Goal: Task Accomplishment & Management: Manage account settings

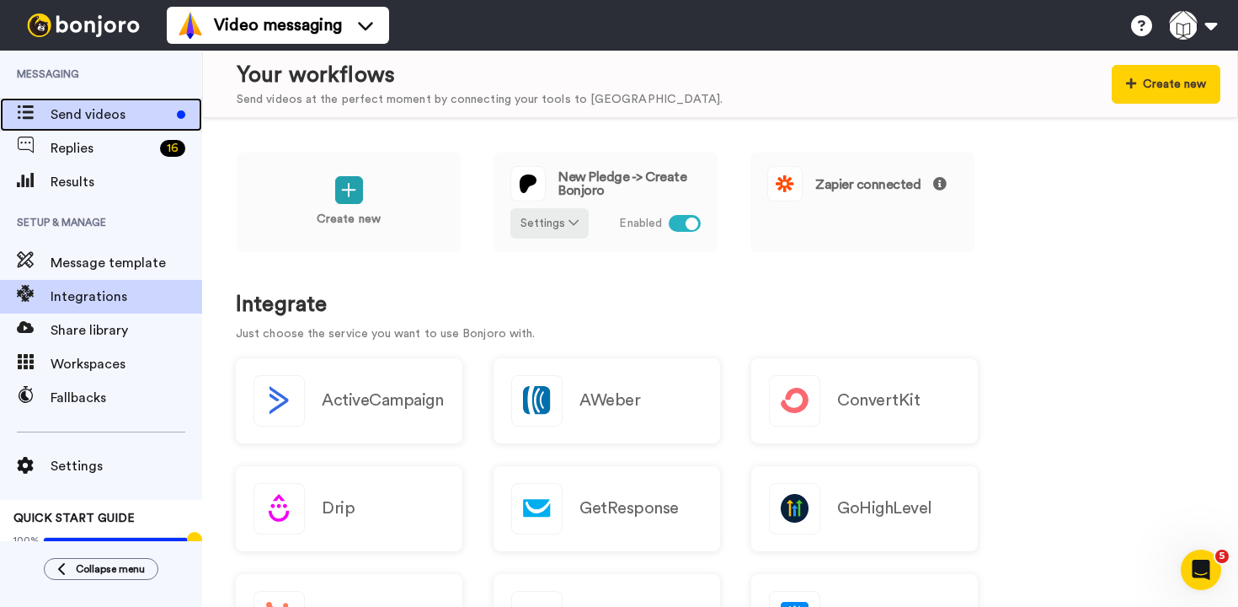
click at [125, 111] on span "Send videos" at bounding box center [111, 114] width 120 height 20
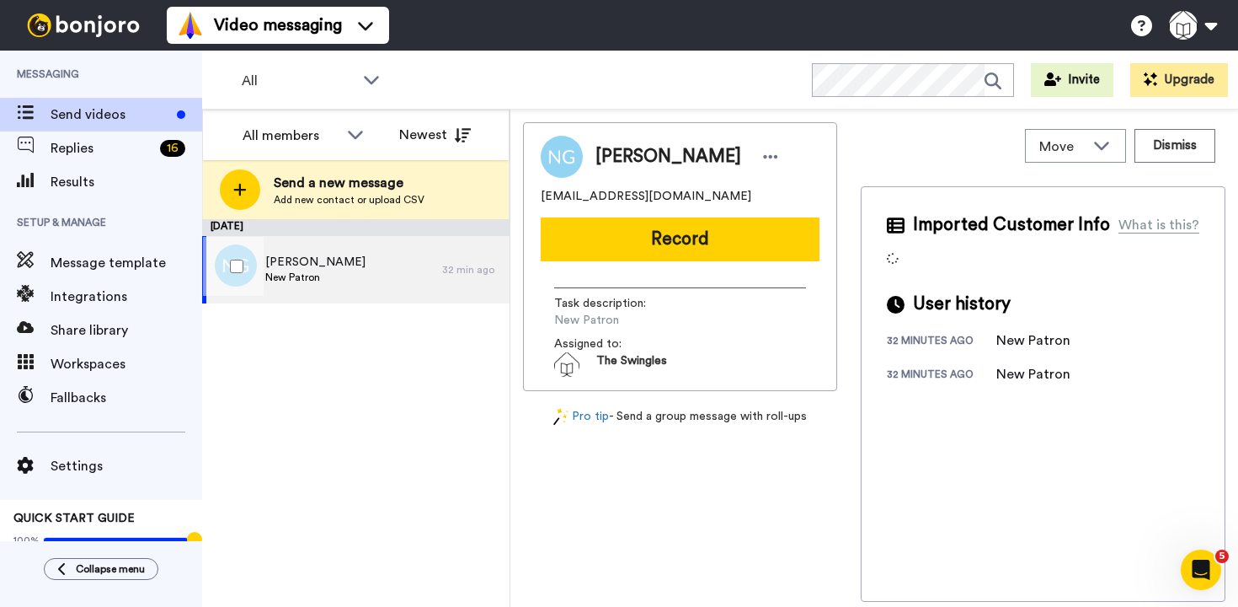
click at [307, 273] on span "New Patron" at bounding box center [315, 276] width 100 height 13
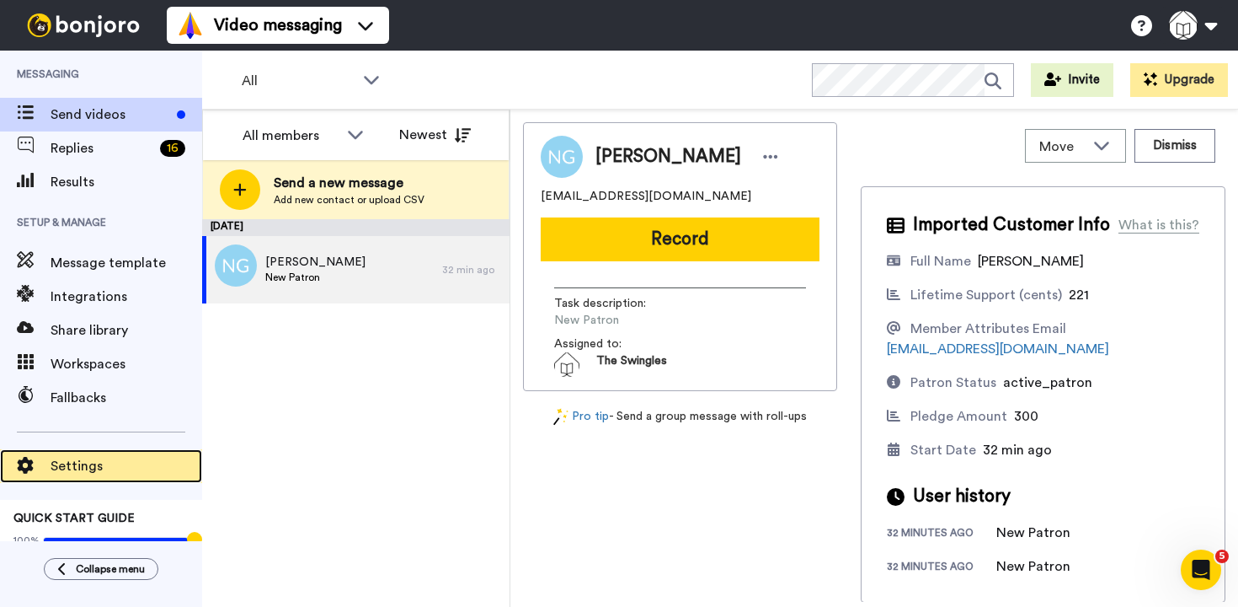
click at [78, 471] on span "Settings" at bounding box center [127, 466] width 152 height 20
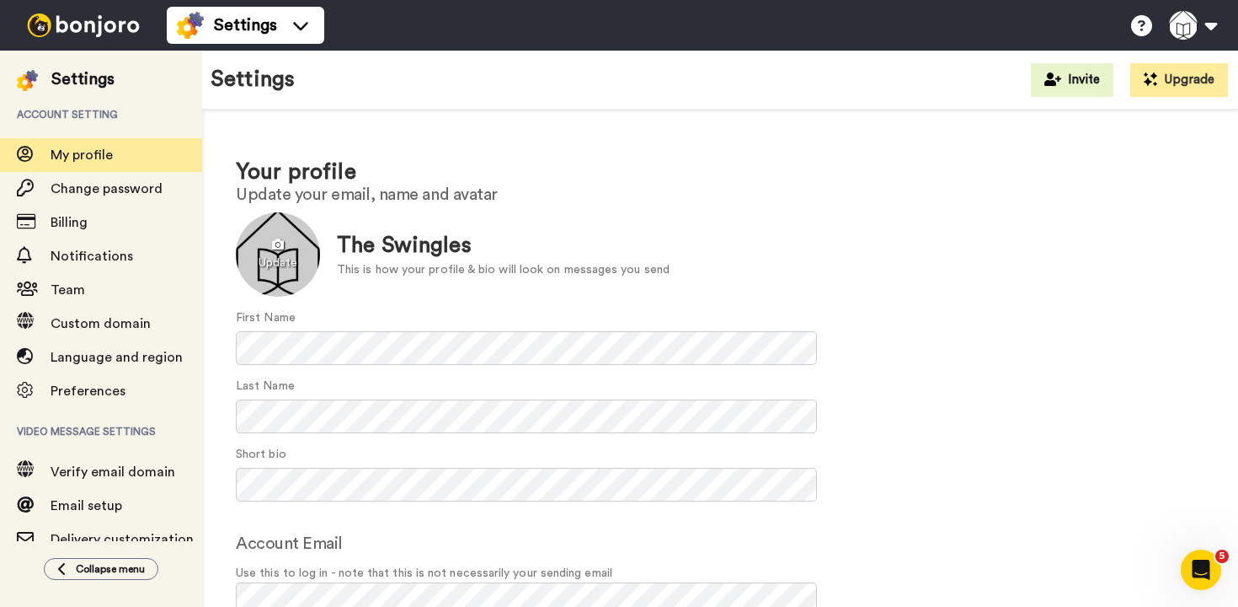
click at [284, 258] on div at bounding box center [278, 254] width 84 height 84
click at [279, 255] on div at bounding box center [278, 254] width 84 height 84
click at [601, 190] on h2 "Update your email, name and avatar" at bounding box center [720, 194] width 969 height 19
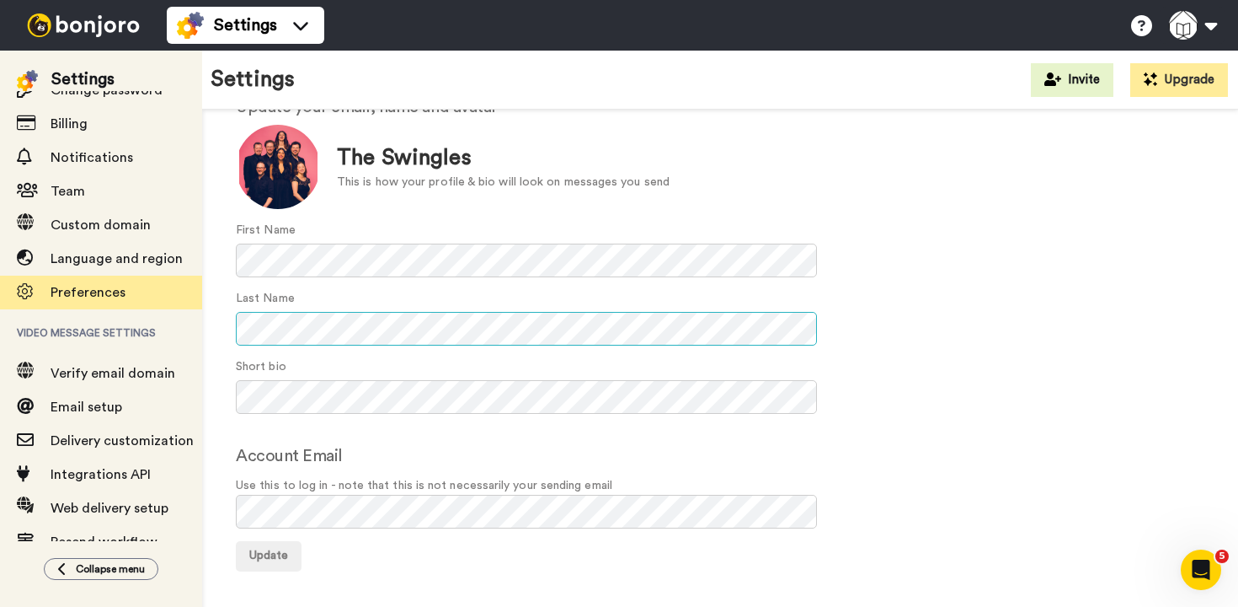
scroll to position [99, 0]
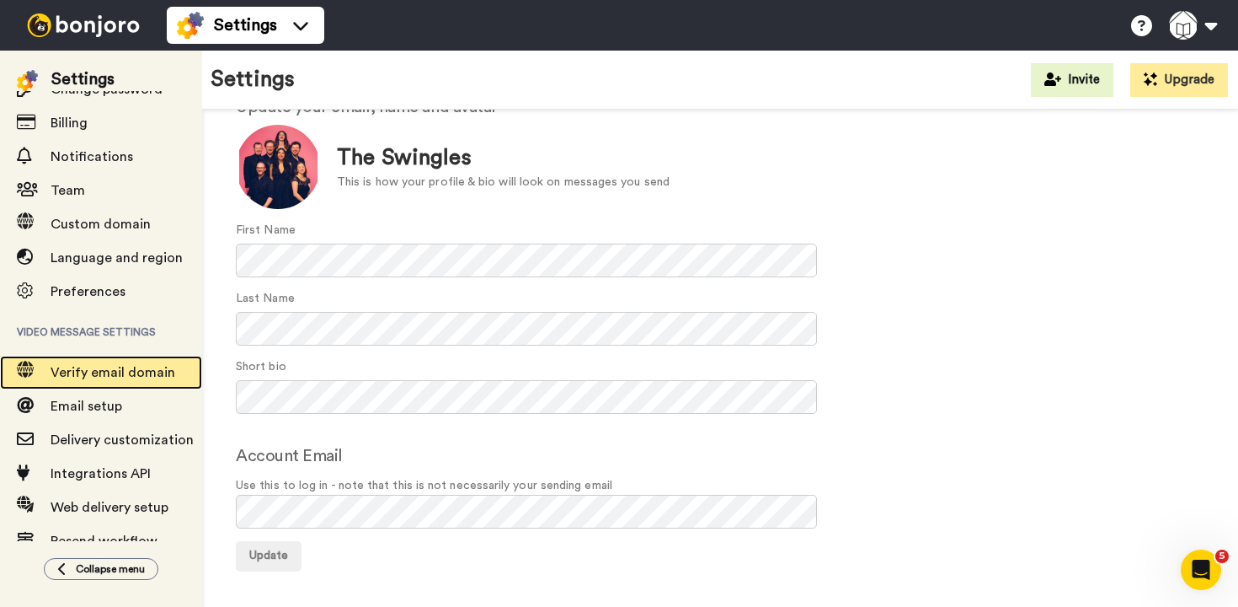
click at [108, 374] on span "Verify email domain" at bounding box center [113, 372] width 125 height 13
